Goal: Communication & Community: Answer question/provide support

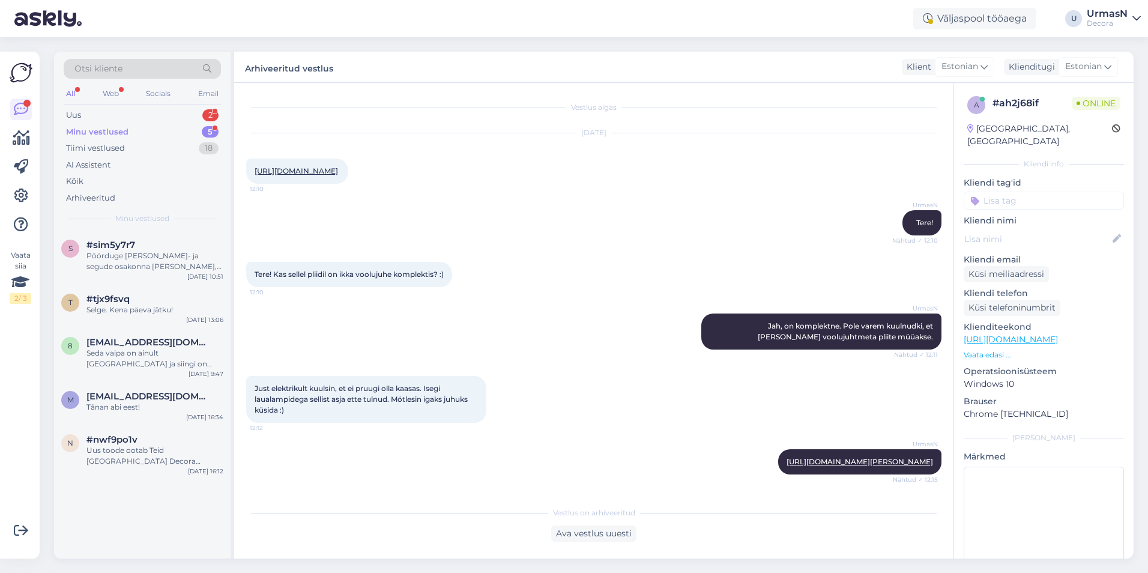
click at [112, 125] on div "Minu vestlused 5" at bounding box center [142, 132] width 157 height 17
click at [96, 108] on div "Uus 2" at bounding box center [142, 115] width 157 height 17
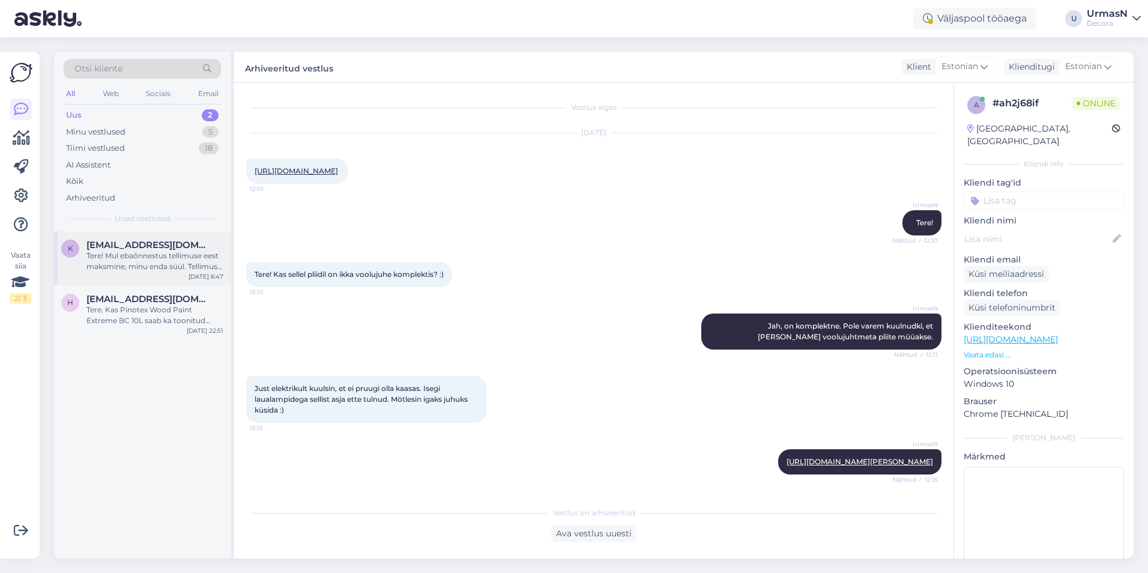
click at [145, 255] on div "Tere! Mul ebaõnnestus tellimuse eest maksmine, minu enda süül. Tellimuse nr on …" at bounding box center [154, 261] width 137 height 22
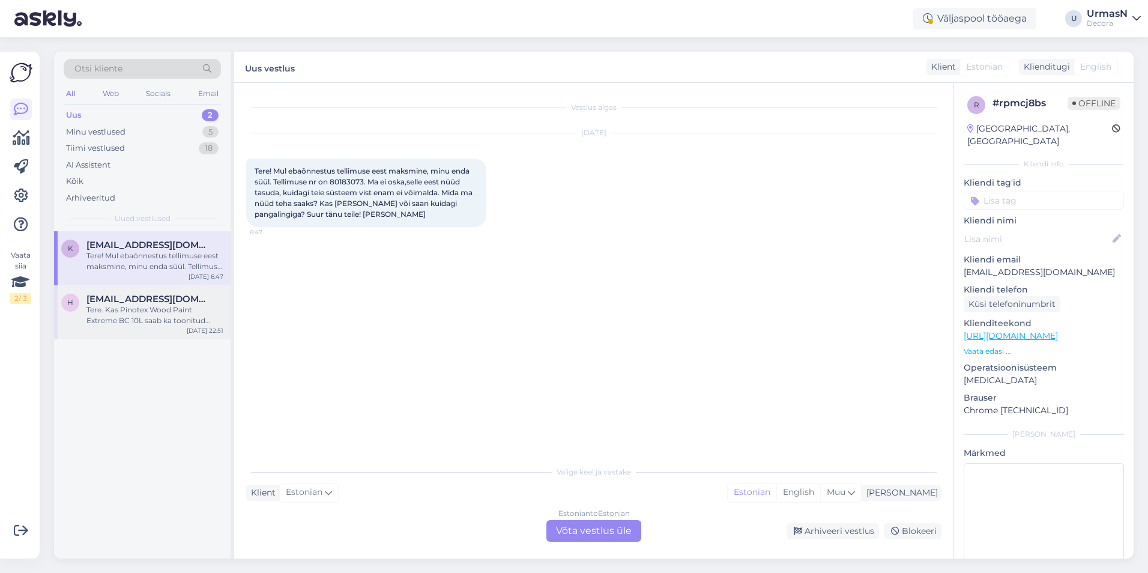
click at [143, 312] on div "Tere. Kas Pinotex Wood Paint Extreme BC 10L saab ka toonitud [PERSON_NAME] tell…" at bounding box center [154, 315] width 137 height 22
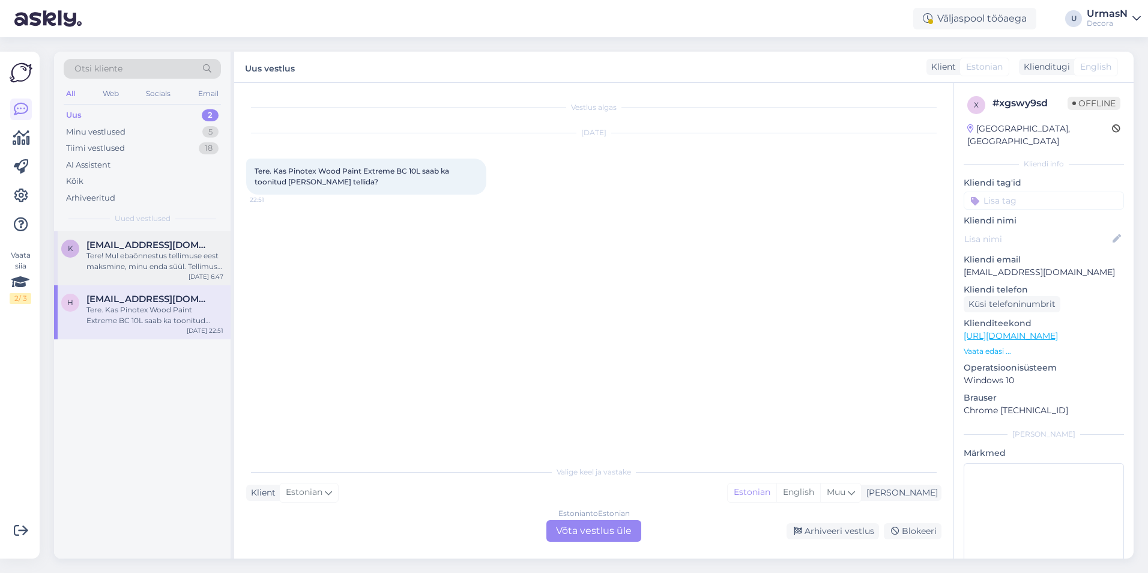
click at [149, 256] on div "Tere! Mul ebaõnnestus tellimuse eest maksmine, minu enda süül. Tellimuse nr on …" at bounding box center [154, 261] width 137 height 22
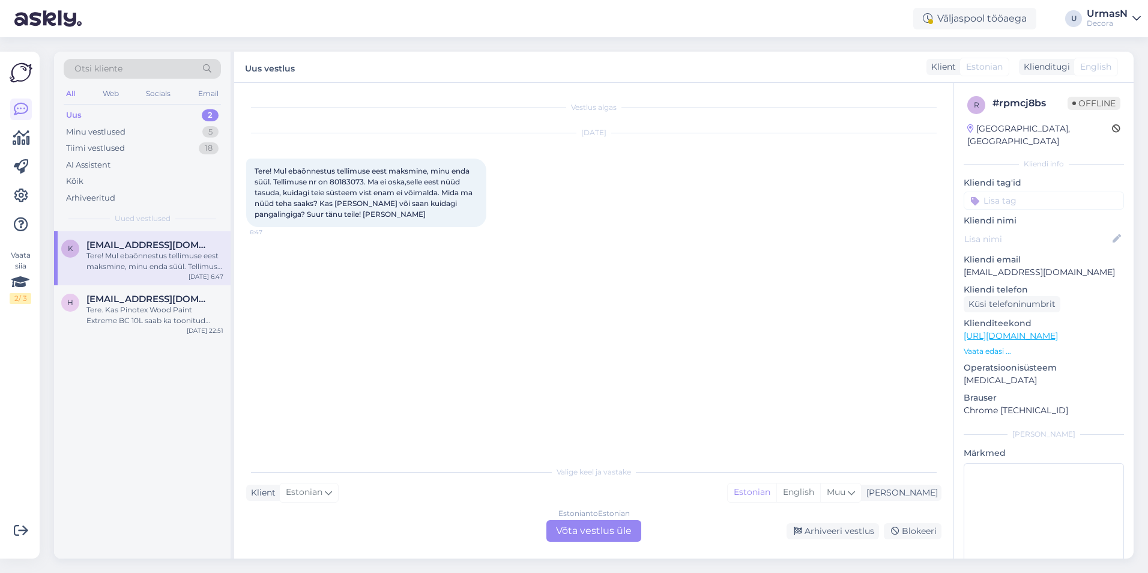
click at [586, 531] on div "Estonian to Estonian Võta vestlus üle" at bounding box center [593, 531] width 95 height 22
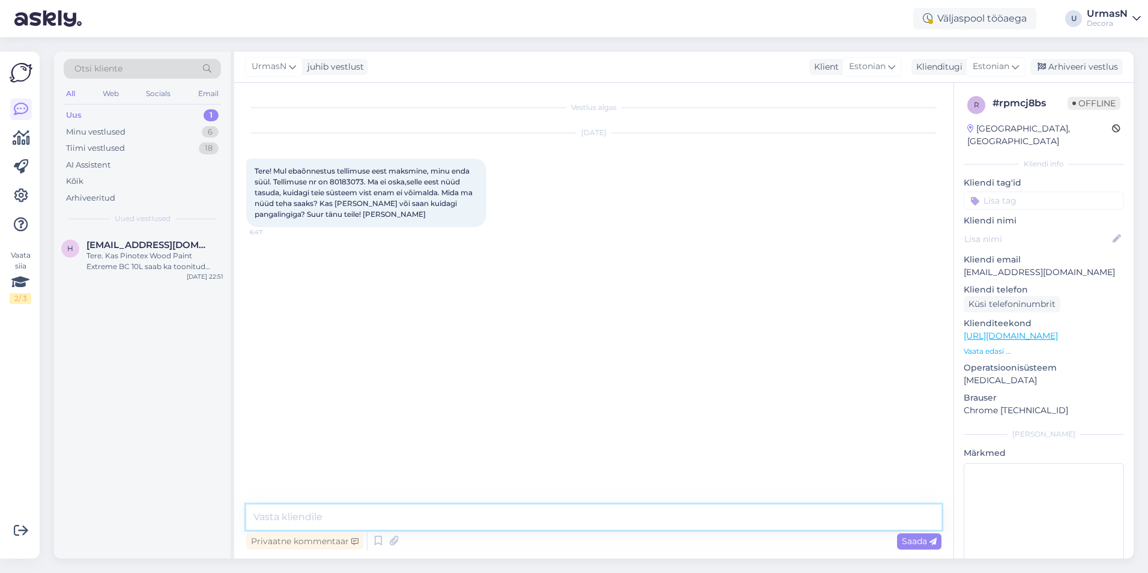
click at [328, 514] on textarea at bounding box center [593, 516] width 695 height 25
type textarea "Tere!"
type textarea "Kui tellimuse eest maksmine ebaõnnestus, siis kõige lihtsam on uus tellimus teh…"
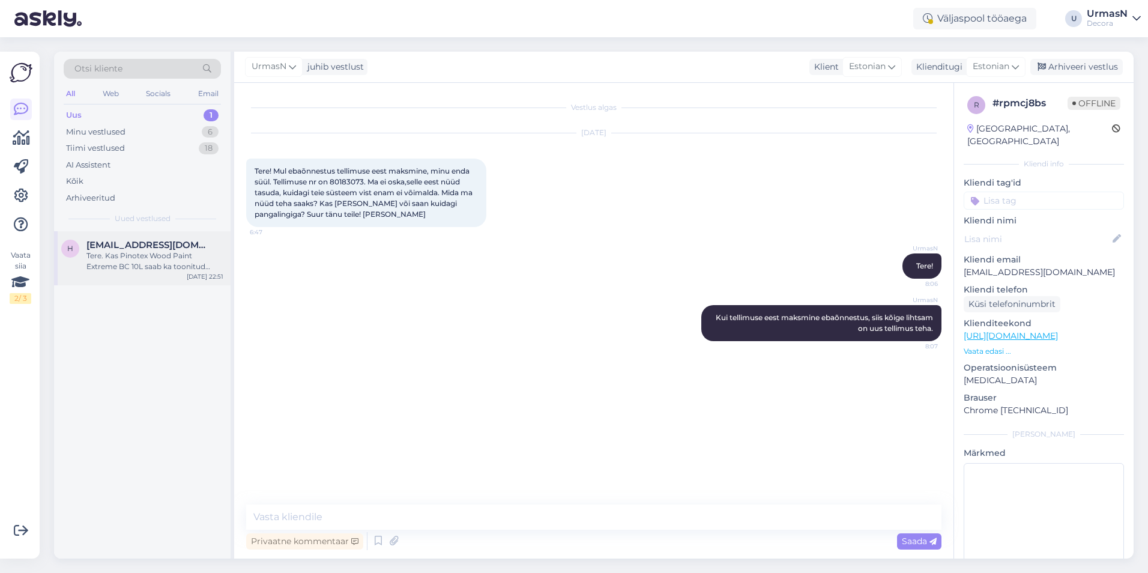
click at [127, 262] on div "Tere. Kas Pinotex Wood Paint Extreme BC 10L saab ka toonitud [PERSON_NAME] tell…" at bounding box center [154, 261] width 137 height 22
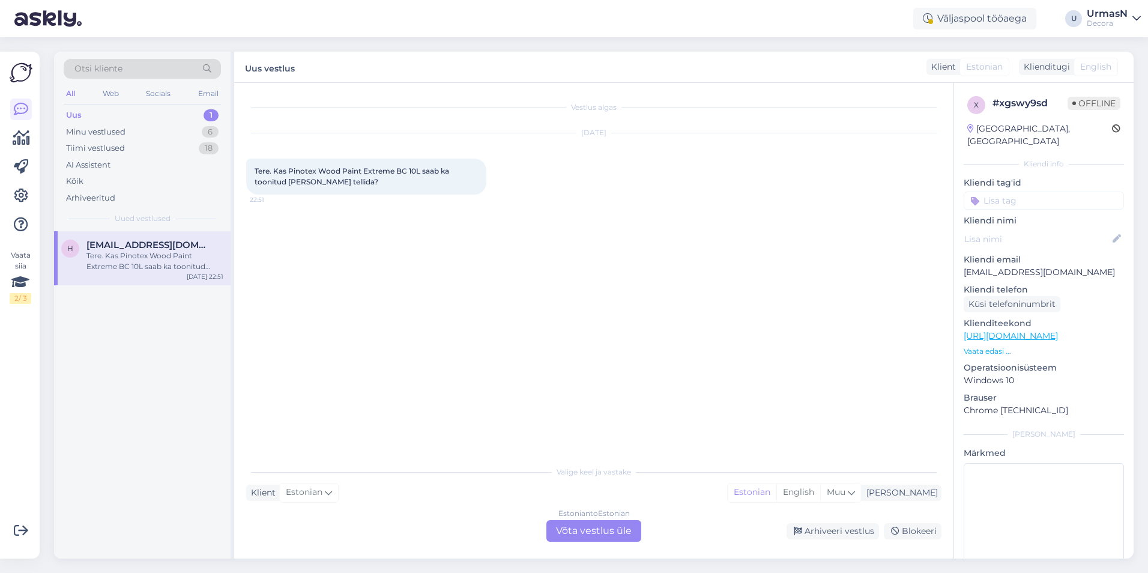
click at [986, 330] on div "Klienditeekond [URL][DOMAIN_NAME] Vaata edasi ..." at bounding box center [1043, 337] width 160 height 40
click at [987, 346] on p "Vaata edasi ..." at bounding box center [1043, 351] width 160 height 11
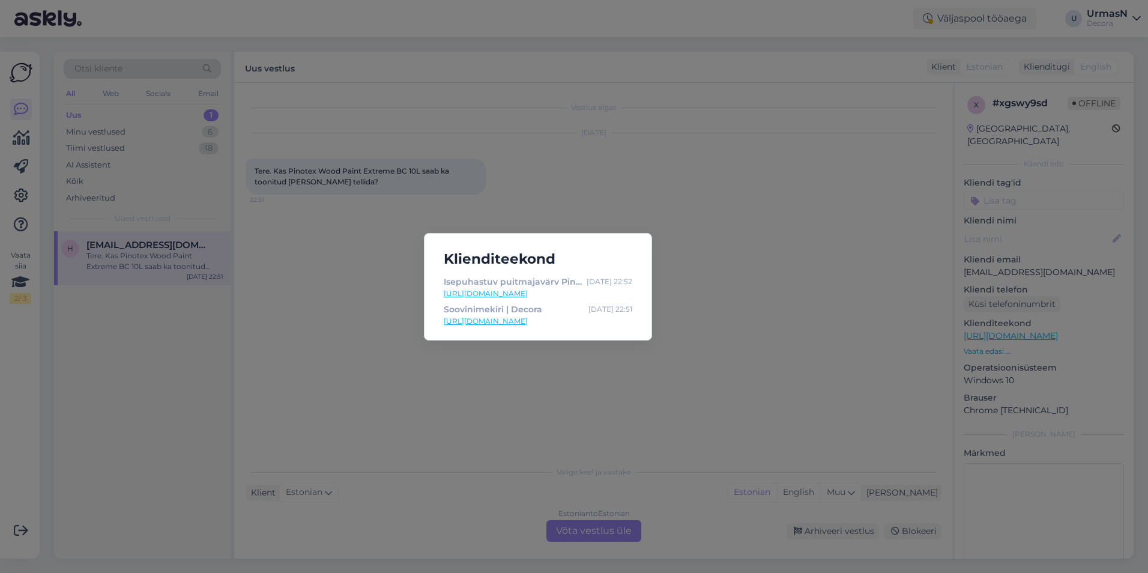
click at [736, 226] on div "Klienditeekond Isepuhastuv puitmajavärv Pinotex Wood Paint Extreme BC 10L 47401…" at bounding box center [574, 286] width 1148 height 573
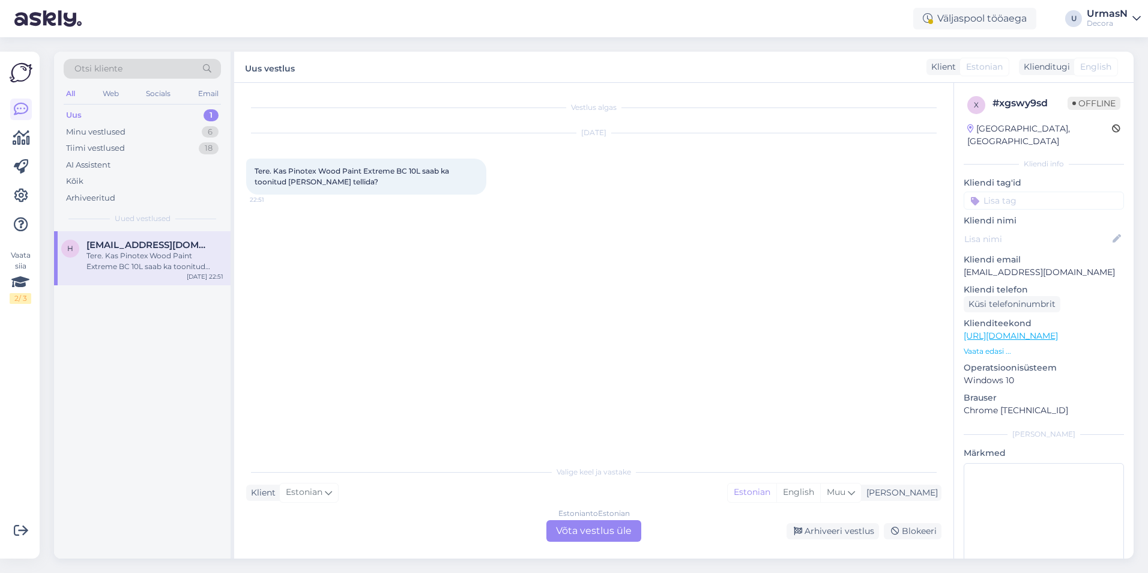
click at [592, 525] on div "Estonian to Estonian Võta vestlus üle" at bounding box center [593, 531] width 95 height 22
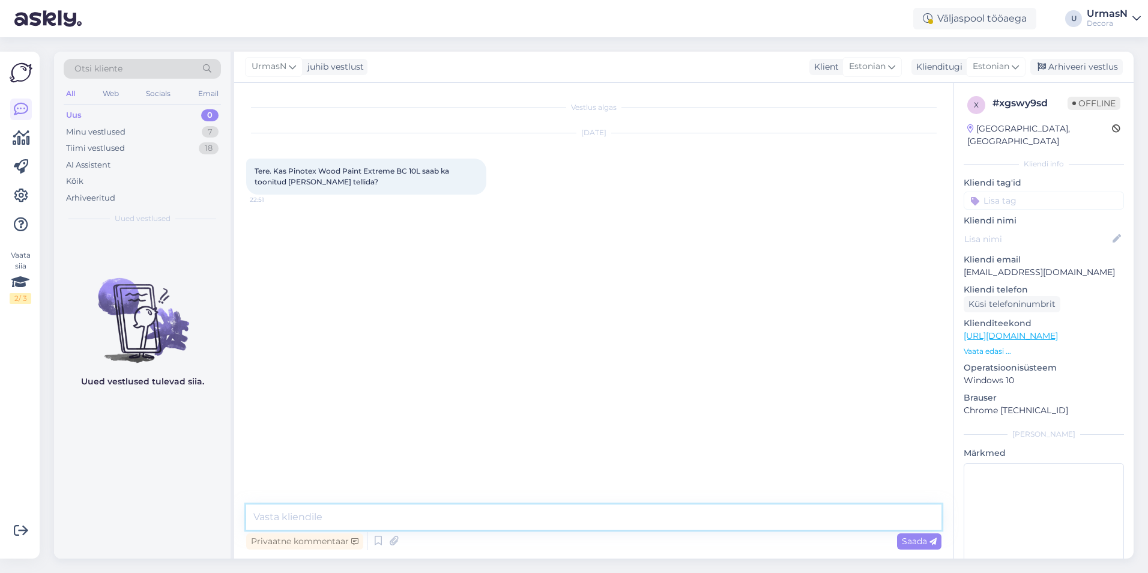
click at [304, 519] on textarea at bounding box center [593, 516] width 695 height 25
type textarea "Tere!"
type textarea "Jah, see toode on toonitav tumedatesse toonidesse."
click at [905, 538] on span "Saada" at bounding box center [919, 540] width 35 height 11
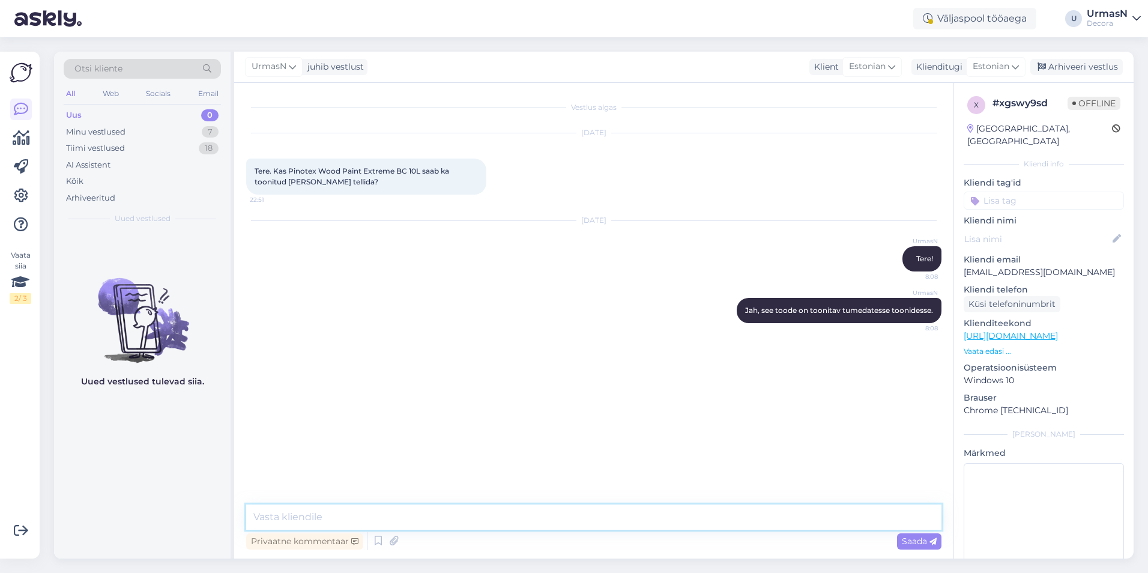
click at [343, 519] on textarea at bounding box center [593, 516] width 695 height 25
paste textarea "5383 0662 [EMAIL_ADDRESS][DOMAIN_NAME]"
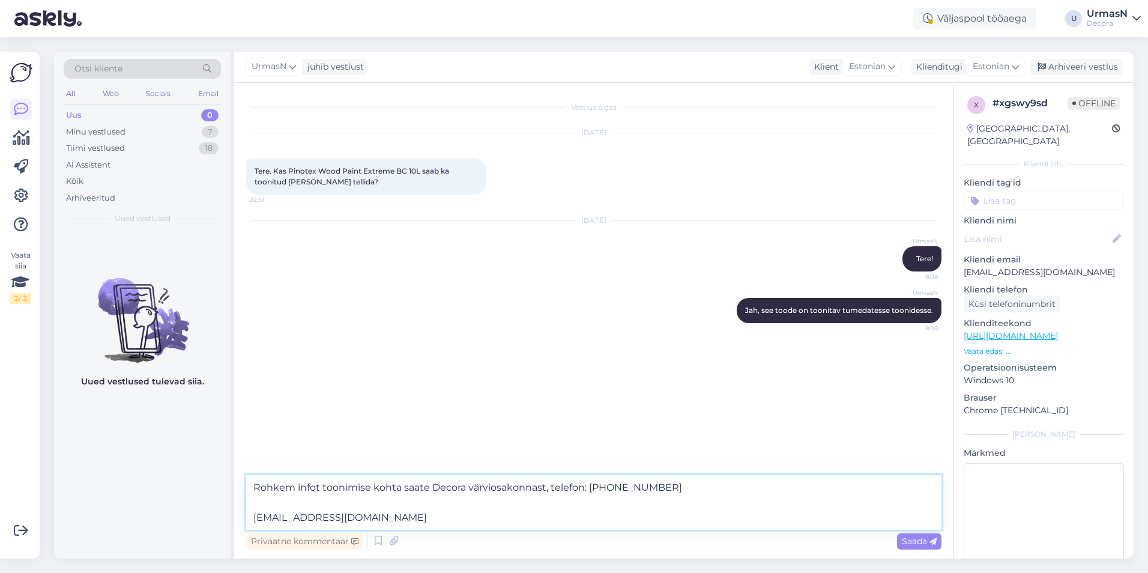
click at [657, 478] on textarea "Rohkem infot toonimise kohta saate Decora värviosakonnast, telefon: [PHONE_NUMB…" at bounding box center [593, 502] width 695 height 55
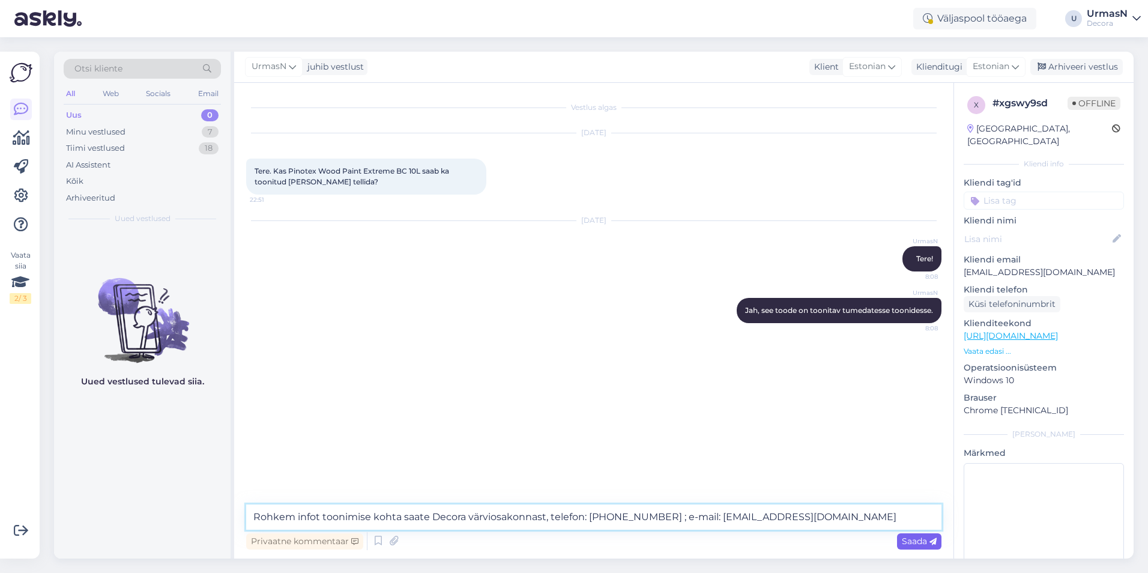
type textarea "Rohkem infot toonimise kohta saate Decora värviosakonnast, telefon: [PHONE_NUMB…"
click at [909, 538] on span "Saada" at bounding box center [919, 540] width 35 height 11
